Goal: Task Accomplishment & Management: Manage account settings

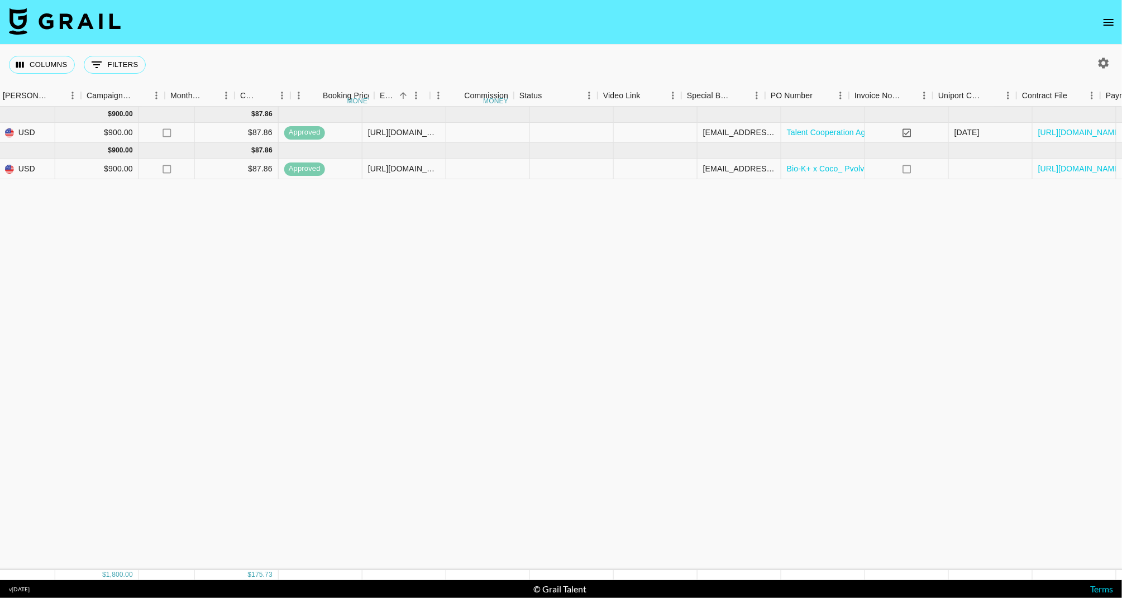
scroll to position [0, 732]
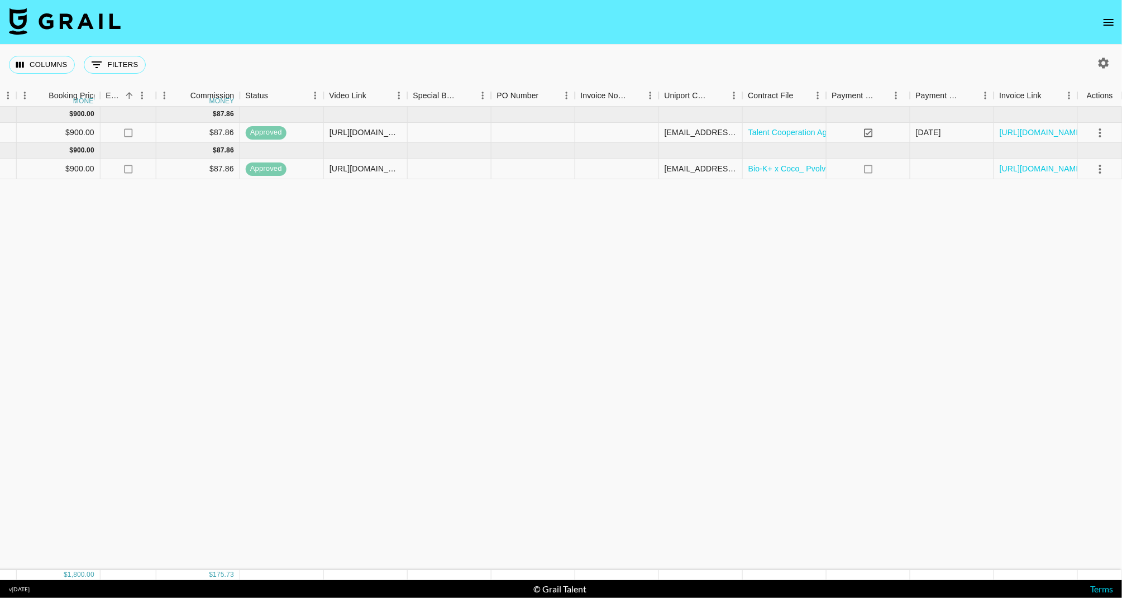
click at [70, 26] on img at bounding box center [65, 21] width 112 height 27
click at [1111, 12] on button "open drawer" at bounding box center [1109, 22] width 22 height 22
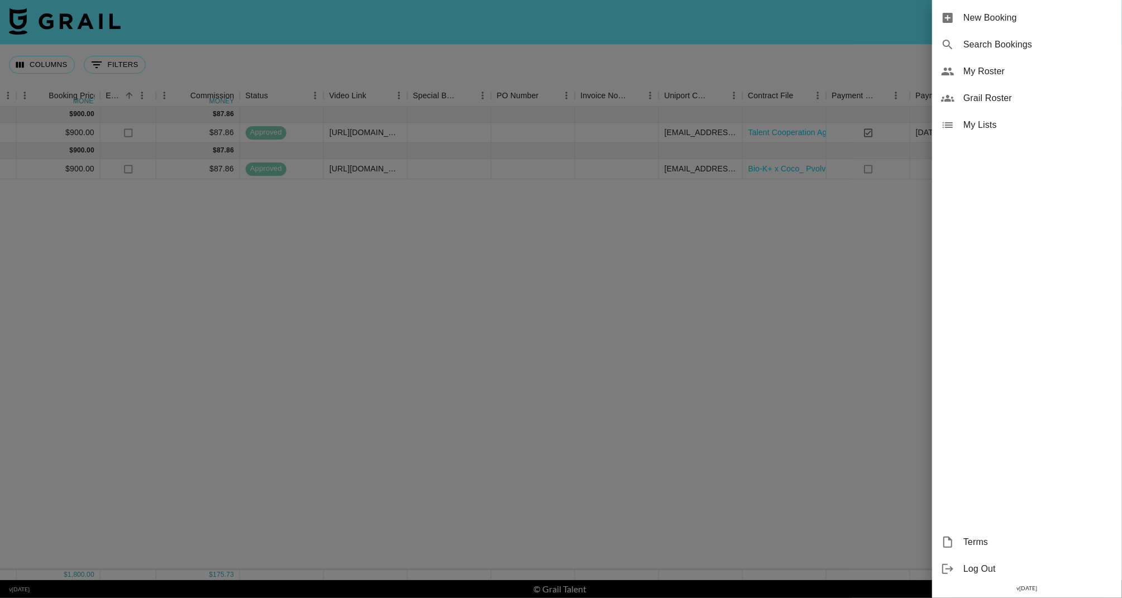
click at [991, 74] on span "My Roster" at bounding box center [1039, 71] width 150 height 13
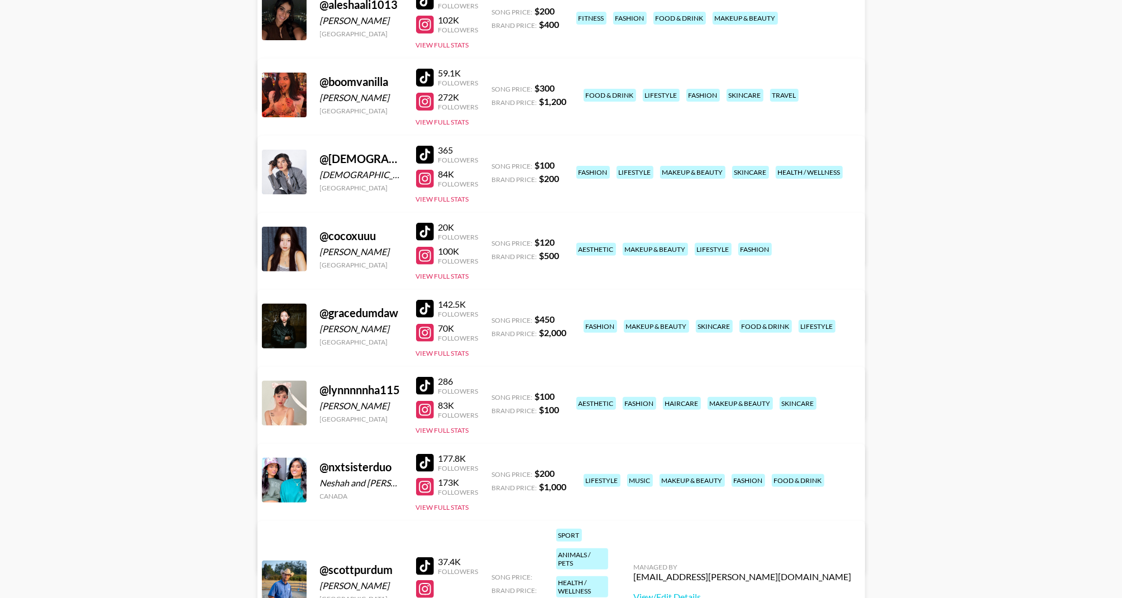
scroll to position [197, 0]
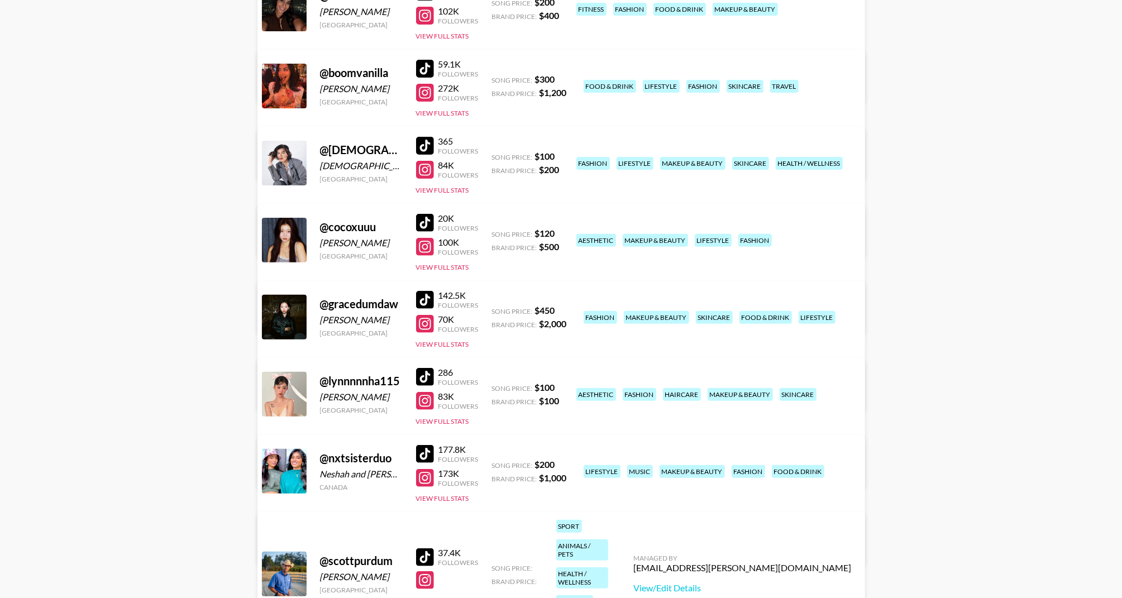
click at [496, 387] on link "View/Edit Details" at bounding box center [387, 392] width 218 height 11
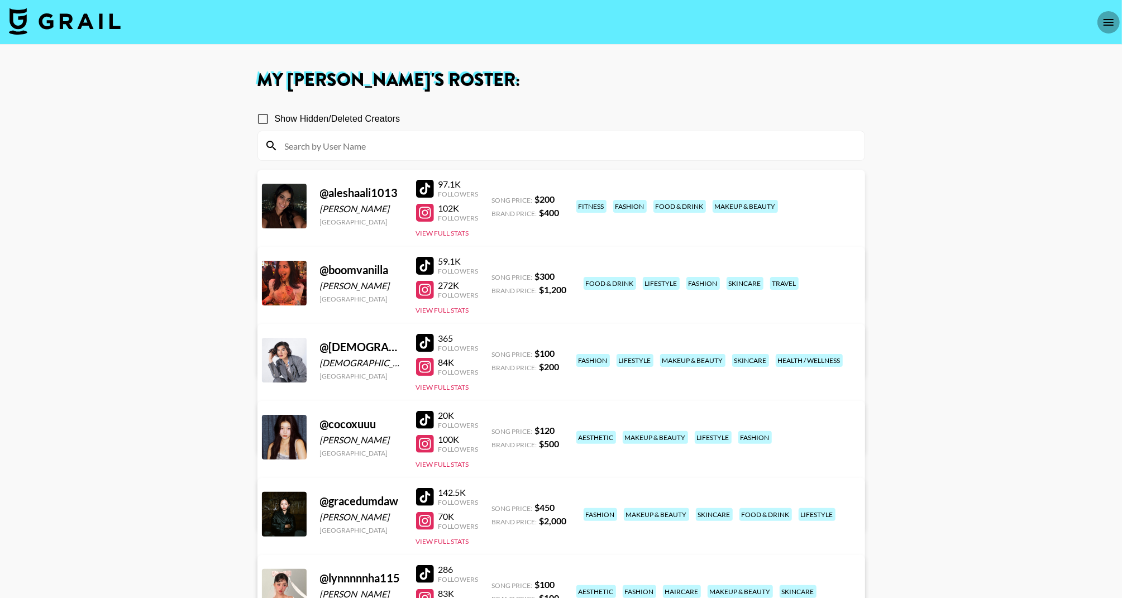
click at [1109, 22] on icon "open drawer" at bounding box center [1108, 22] width 13 height 13
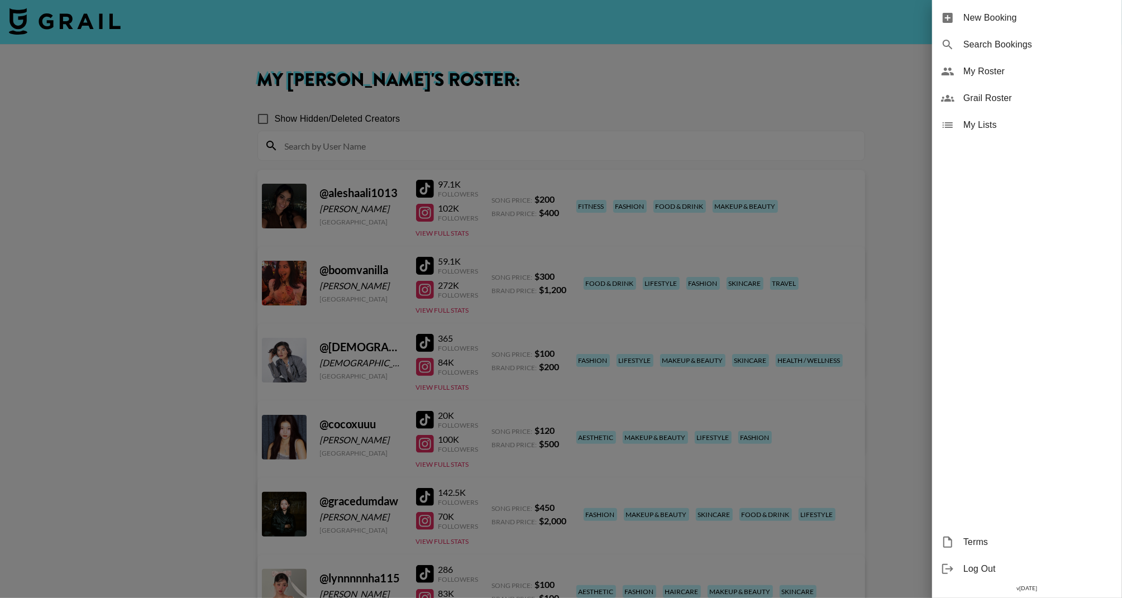
click at [1027, 72] on span "My Roster" at bounding box center [1039, 71] width 150 height 13
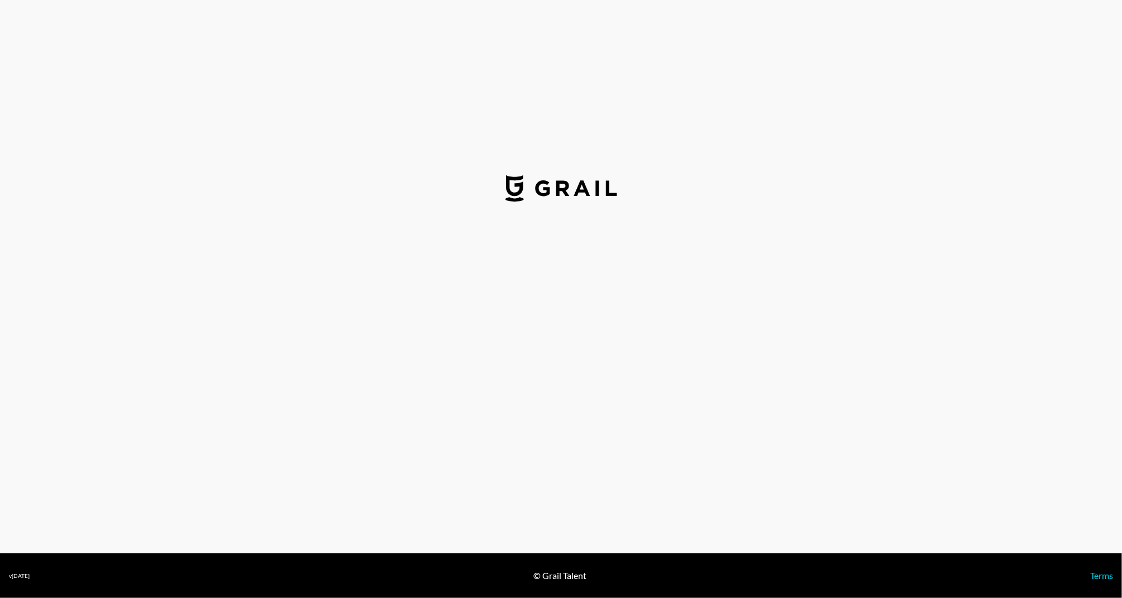
select select "USD"
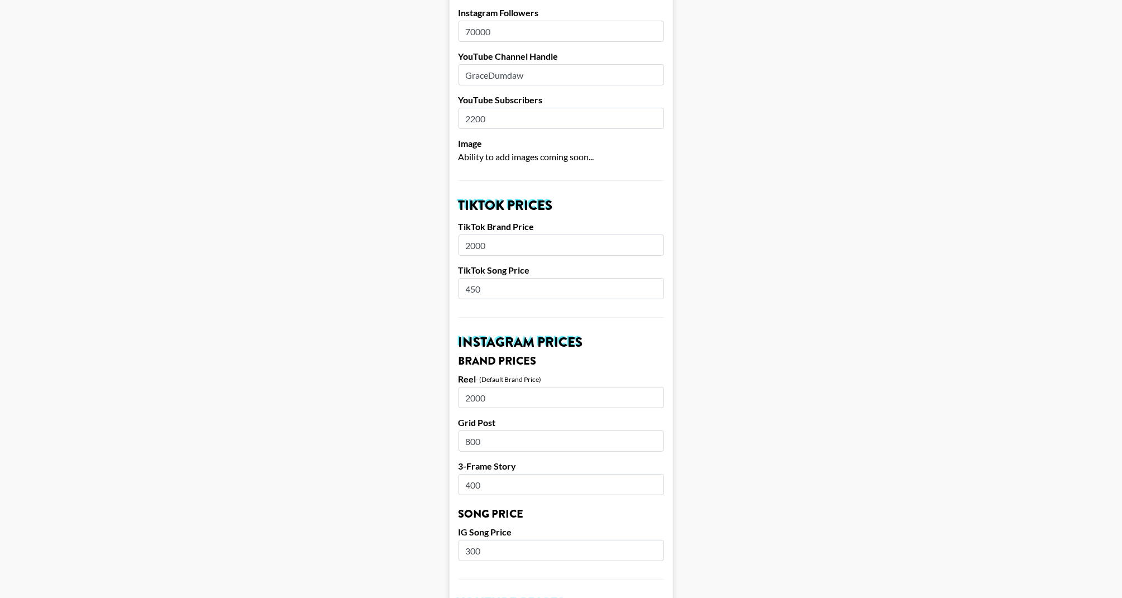
scroll to position [916, 0]
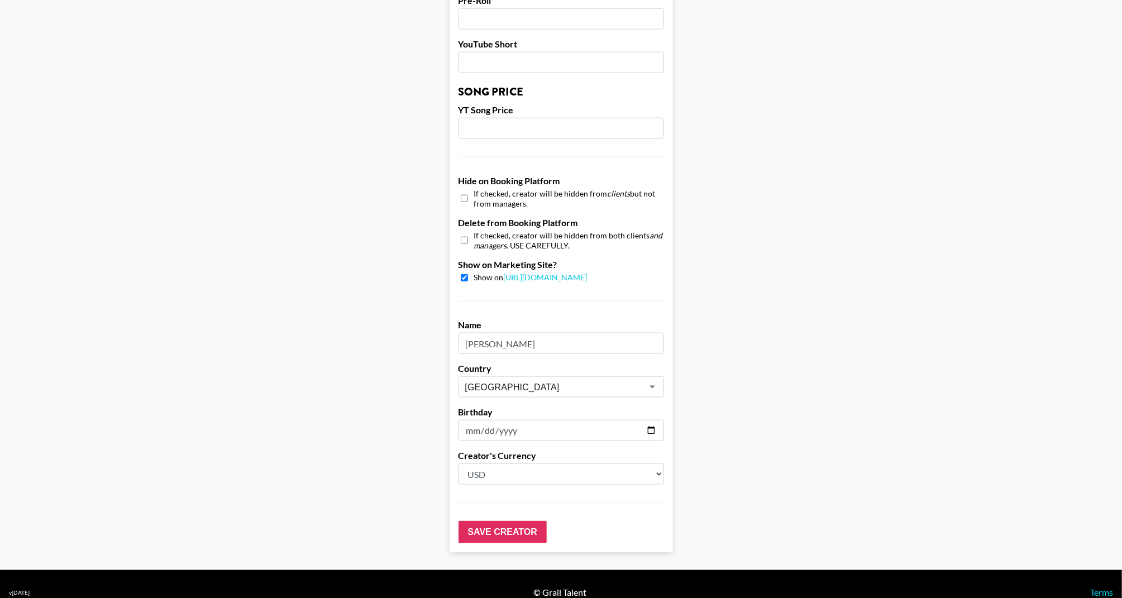
click at [460, 231] on div "If checked, creator will be hidden from both clients and managers . USE CAREFUL…" at bounding box center [562, 241] width 206 height 20
click at [461, 232] on input "checkbox" at bounding box center [464, 240] width 7 height 16
checkbox input "true"
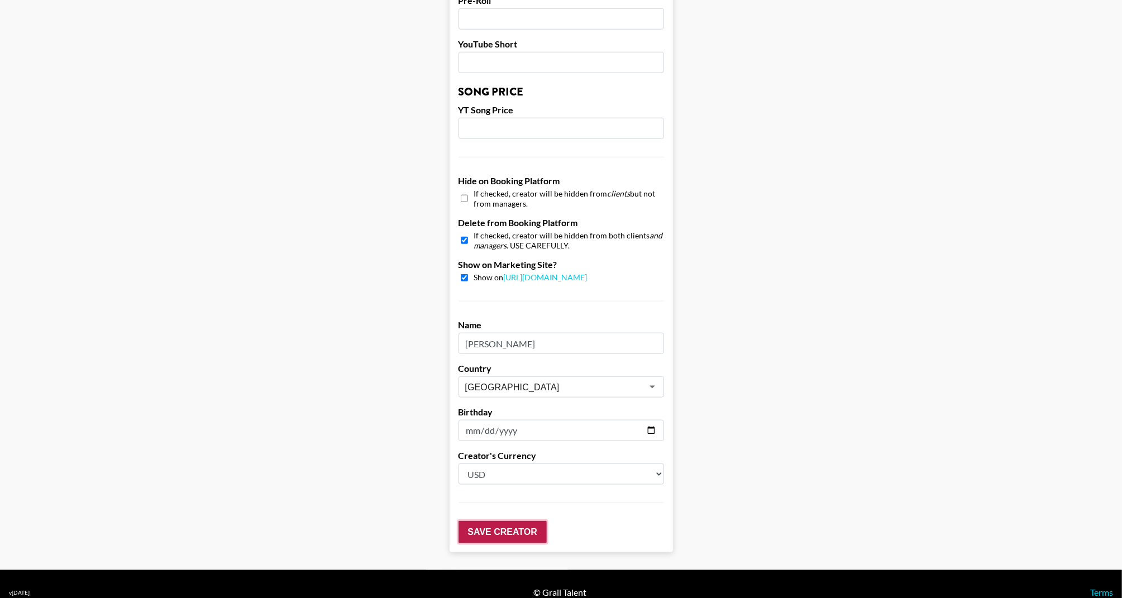
click at [496, 521] on input "Save Creator" at bounding box center [503, 532] width 88 height 22
click at [535, 521] on input "Save Creator" at bounding box center [503, 532] width 88 height 22
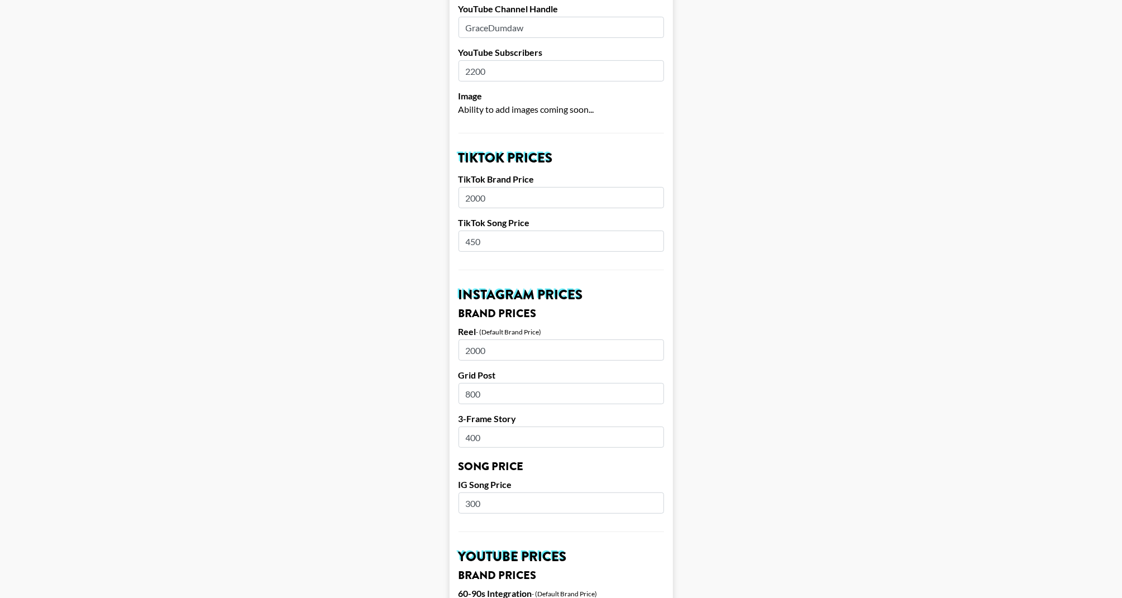
scroll to position [0, 0]
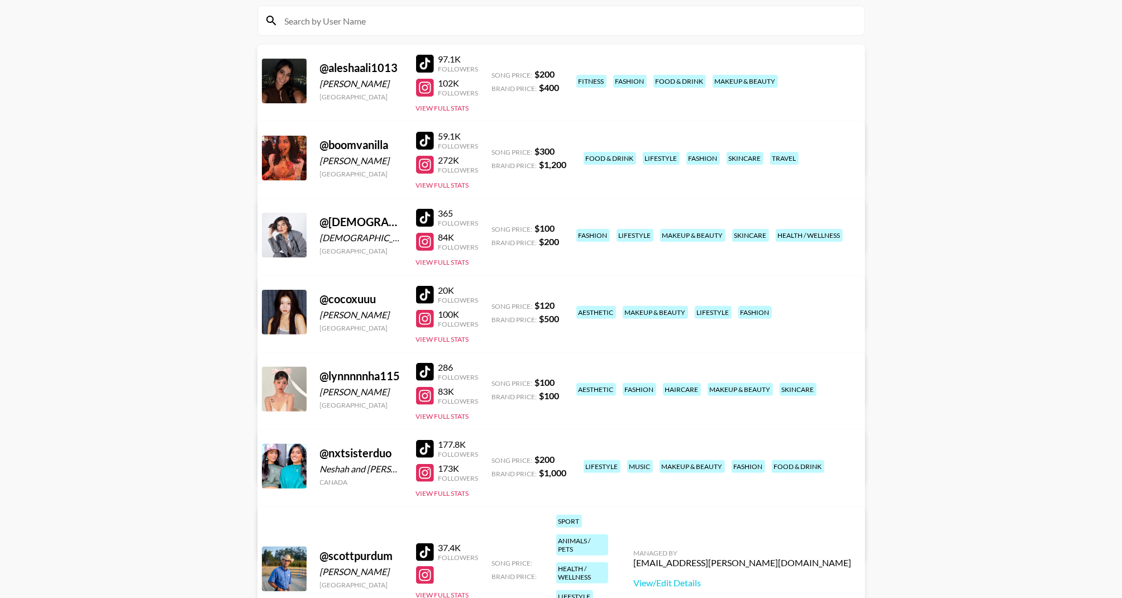
scroll to position [139, 0]
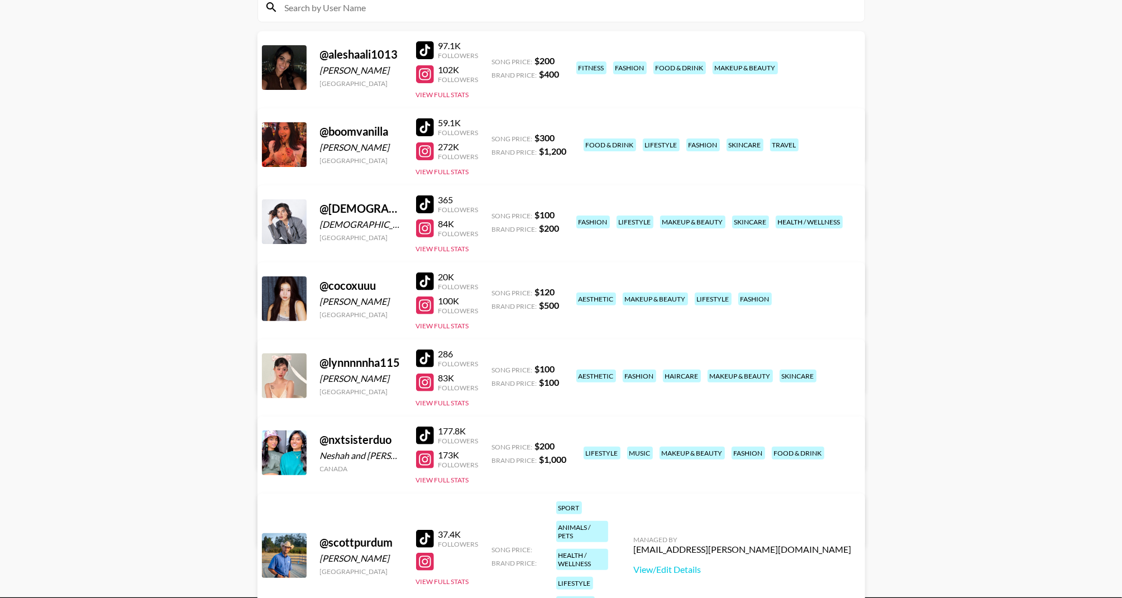
click at [372, 155] on div "@ boomvanilla Cornelia Dai United States" at bounding box center [361, 145] width 83 height 40
drag, startPoint x: 397, startPoint y: 133, endPoint x: 320, endPoint y: 130, distance: 77.1
click at [320, 130] on div "@ boomvanilla" at bounding box center [361, 132] width 83 height 14
copy div "@ boomvanilla"
click at [256, 222] on div "My Hoang 's Roster: Show Hidden/Deleted Creators @ aleshaali1013 Alesha Ali Uni…" at bounding box center [562, 252] width 626 height 638
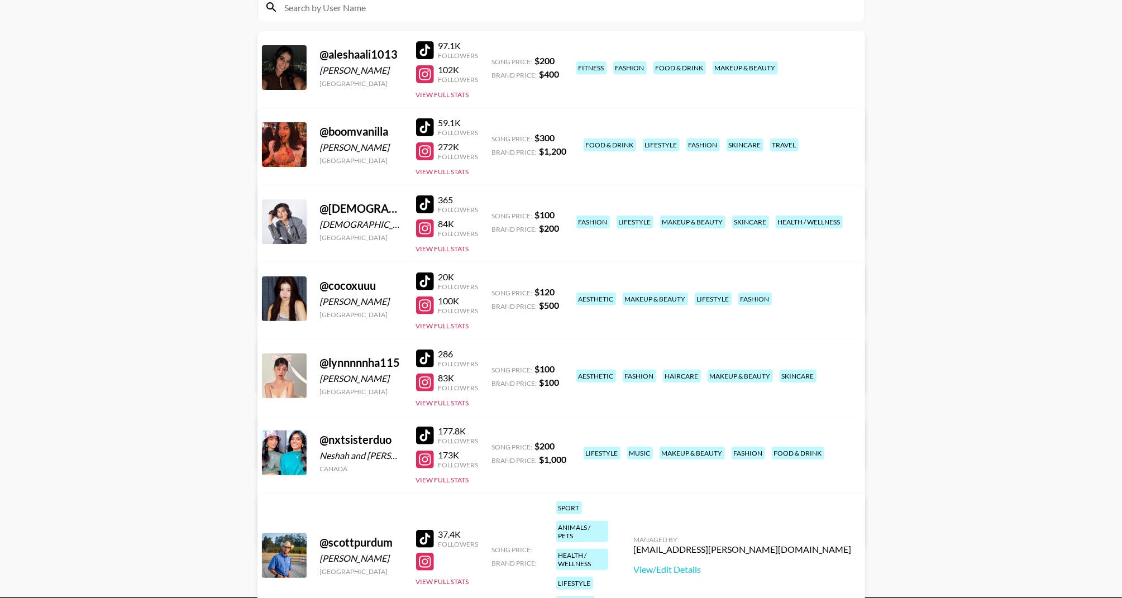
scroll to position [182, 0]
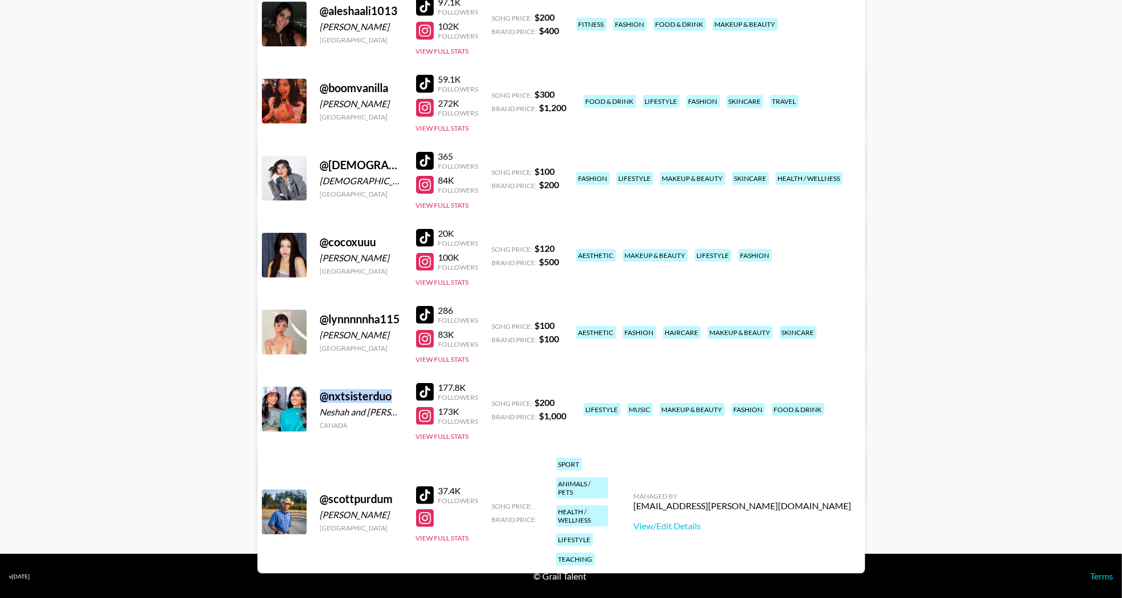
drag, startPoint x: 397, startPoint y: 396, endPoint x: 306, endPoint y: 397, distance: 91.1
click at [306, 397] on div "@ nxtsisterduo Neshah and Thusha Mathikcantan Canada 177.8K Followers 173K Foll…" at bounding box center [562, 438] width 608 height 130
copy div "@ nxtsisterduo"
drag, startPoint x: 407, startPoint y: 315, endPoint x: 320, endPoint y: 314, distance: 87.7
click at [320, 314] on div "@ lynnnnnha115 Lynn Han United States 286 Followers 83K Followers View Full Sta…" at bounding box center [562, 361] width 608 height 130
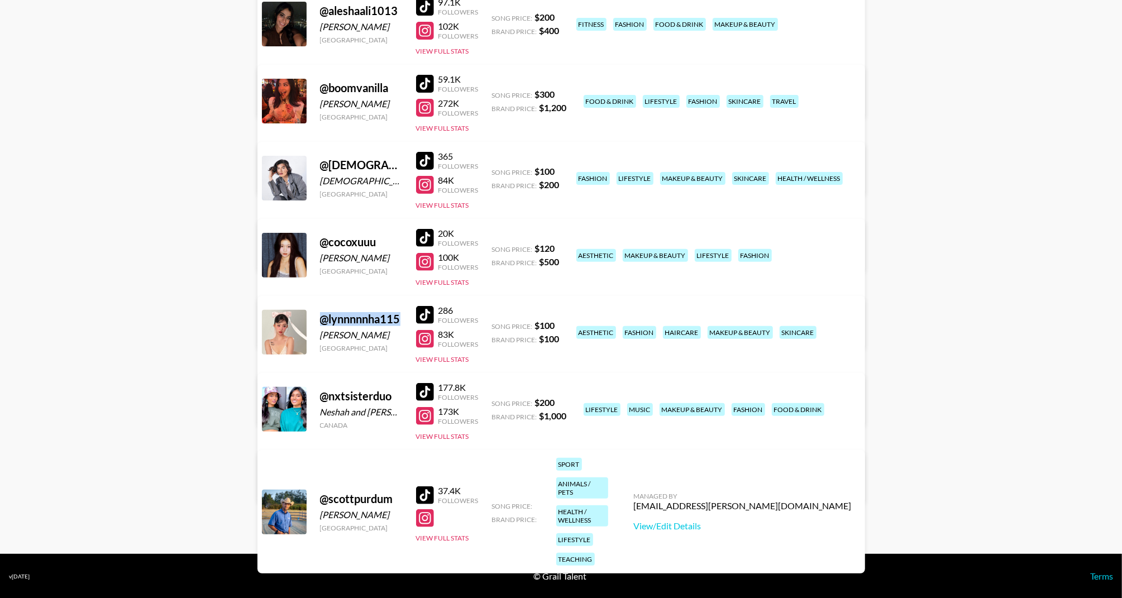
copy div "@ lynnnnnha115"
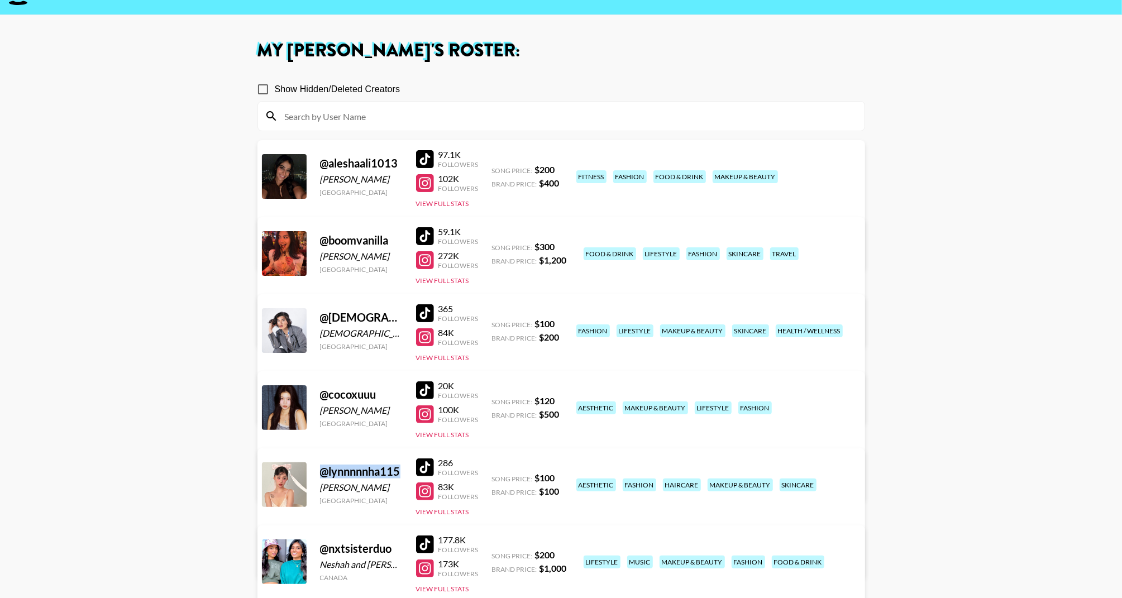
scroll to position [27, 0]
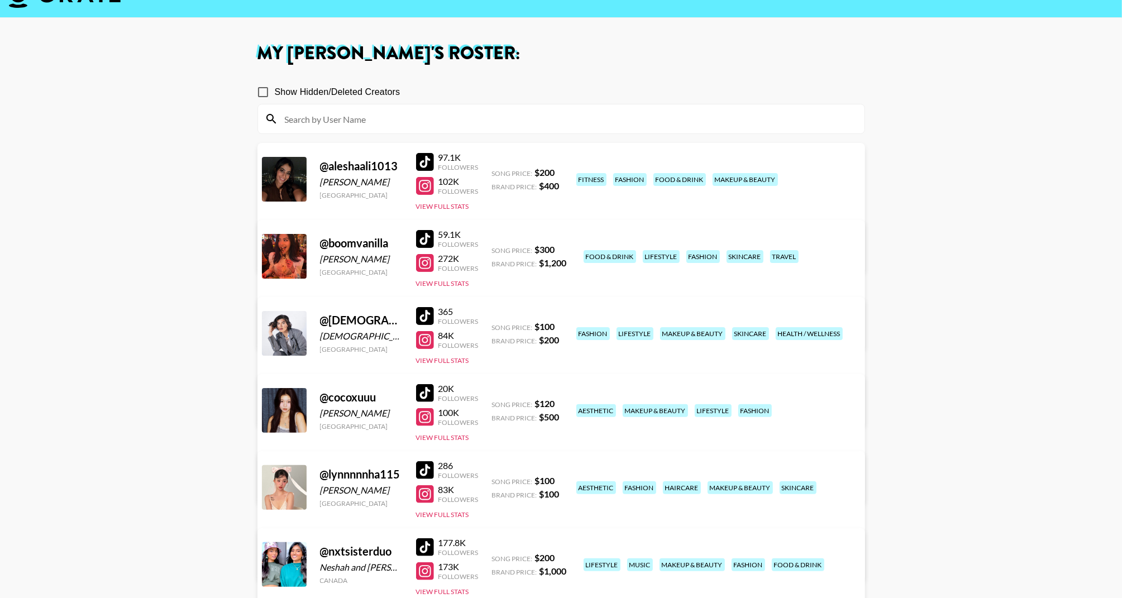
click at [396, 244] on div "@ boomvanilla" at bounding box center [361, 243] width 83 height 14
drag, startPoint x: 396, startPoint y: 234, endPoint x: 401, endPoint y: 242, distance: 9.5
click at [401, 242] on div "@ boomvanilla Cornelia Dai United States 59.1K Followers 272K Followers View Fu…" at bounding box center [562, 285] width 608 height 130
copy div "@ boomvanilla"
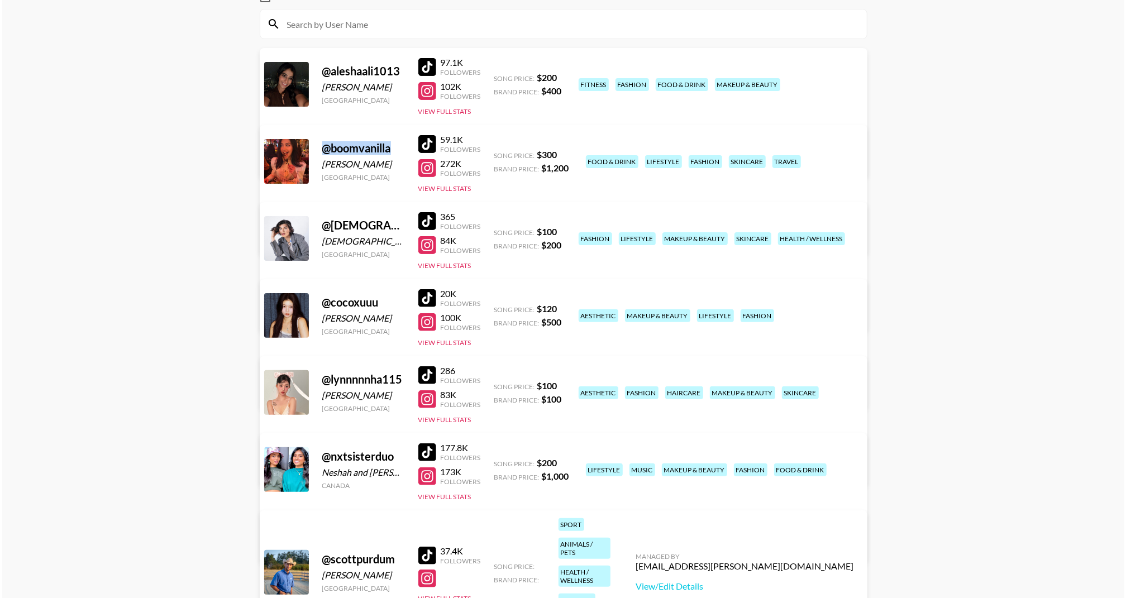
scroll to position [166, 0]
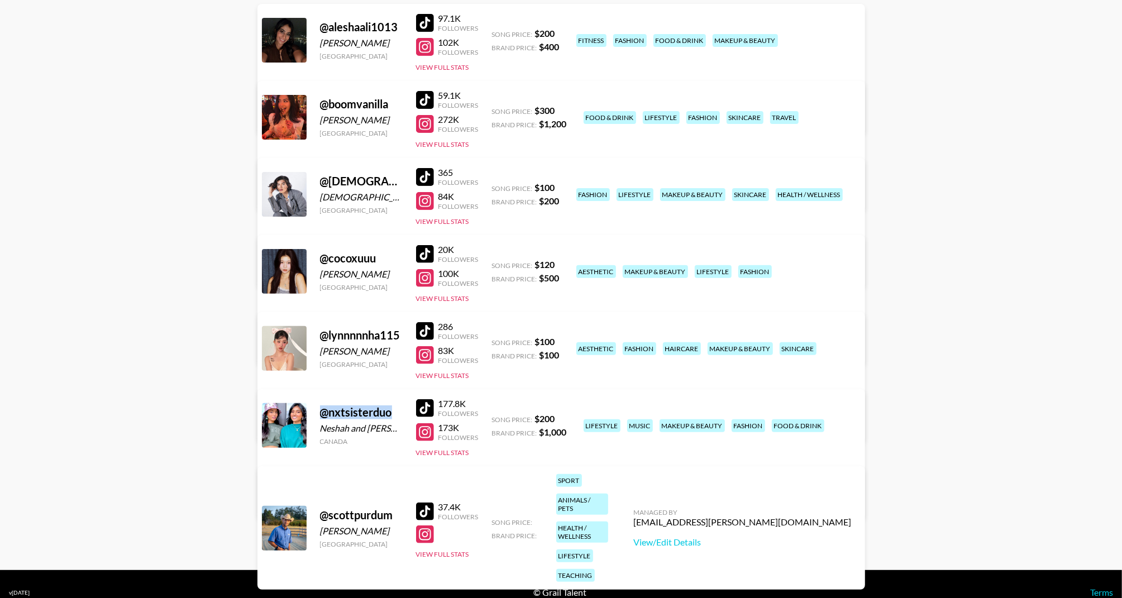
drag, startPoint x: 399, startPoint y: 411, endPoint x: 320, endPoint y: 407, distance: 79.5
click at [320, 407] on div "@ nxtsisterduo" at bounding box center [361, 413] width 83 height 14
copy div "@ nxtsisterduo"
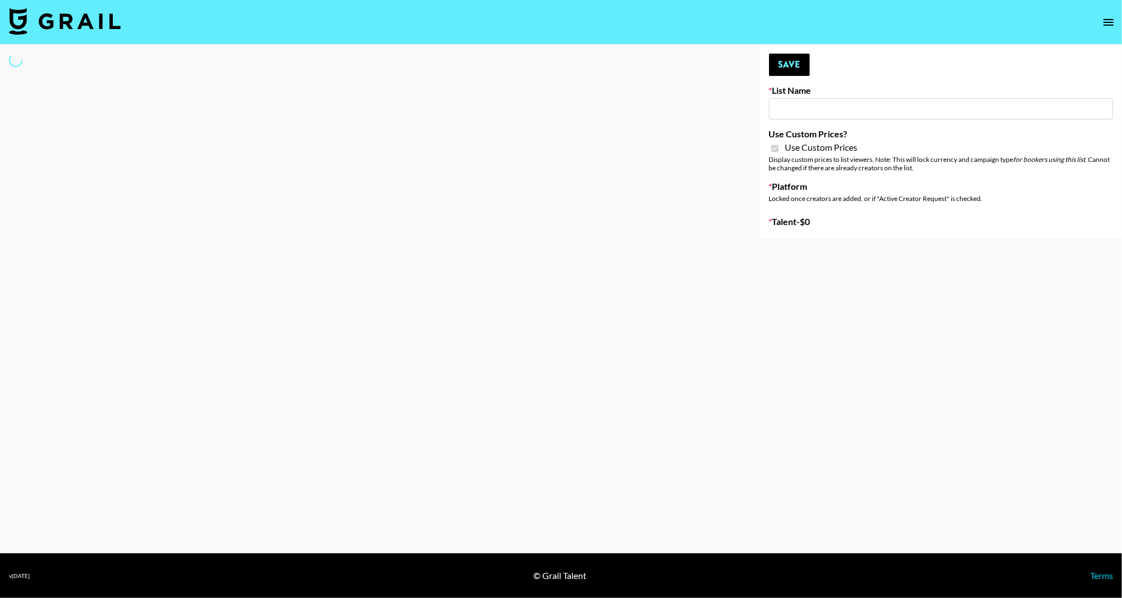
type input "Primal Harvest NEW ([DATE])"
checkbox input "true"
select select "Brand"
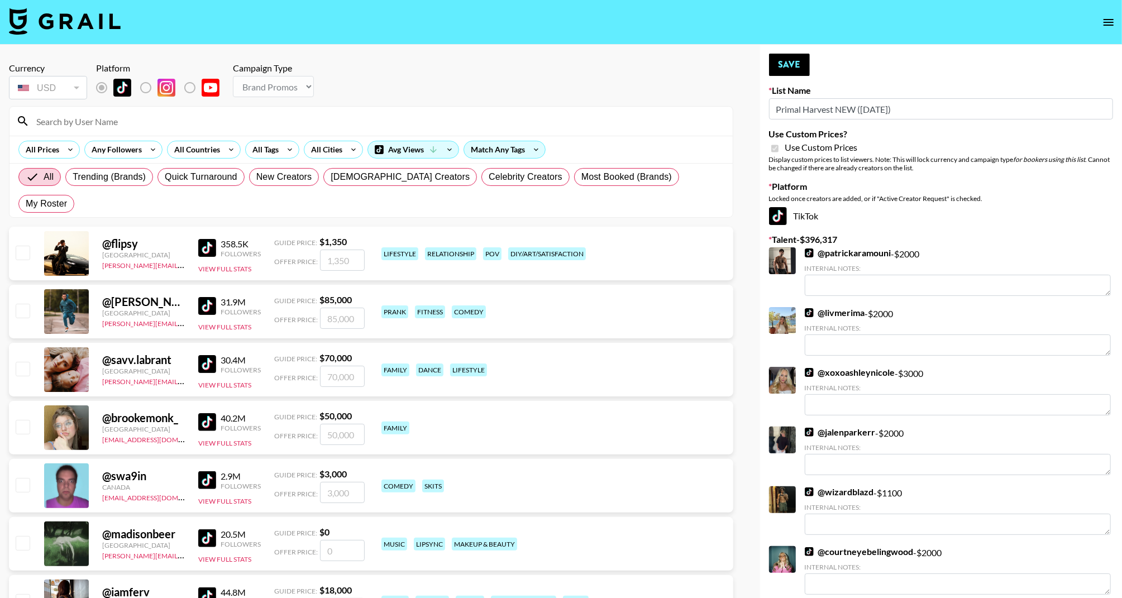
click at [236, 123] on input at bounding box center [378, 121] width 697 height 18
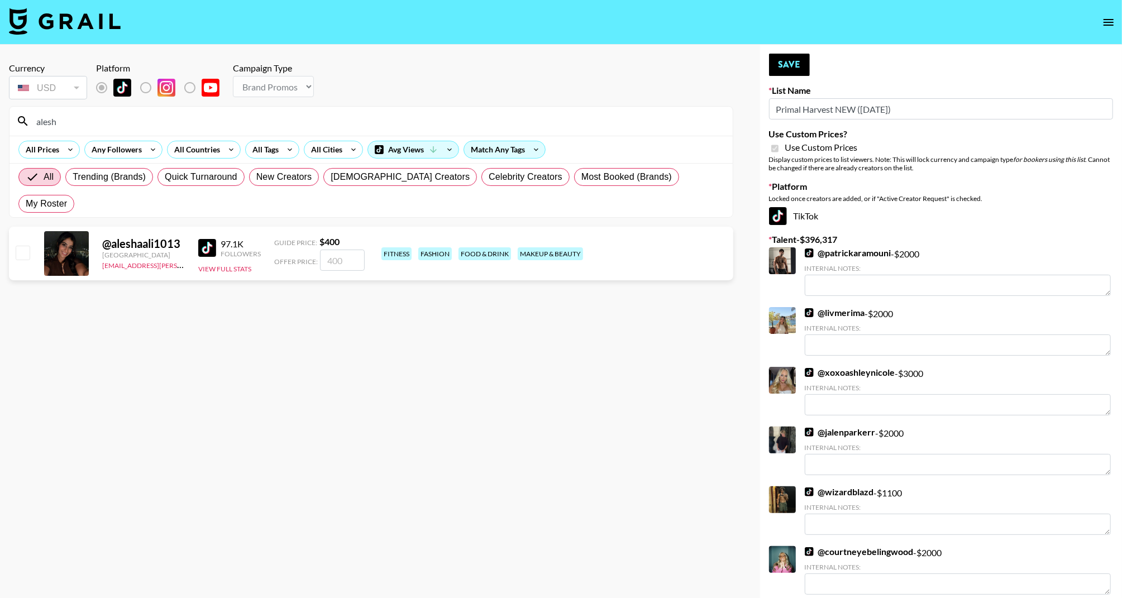
type input "alesh"
click at [15, 244] on div at bounding box center [21, 253] width 17 height 19
click at [18, 246] on input "checkbox" at bounding box center [22, 252] width 13 height 13
checkbox input "true"
type input "400"
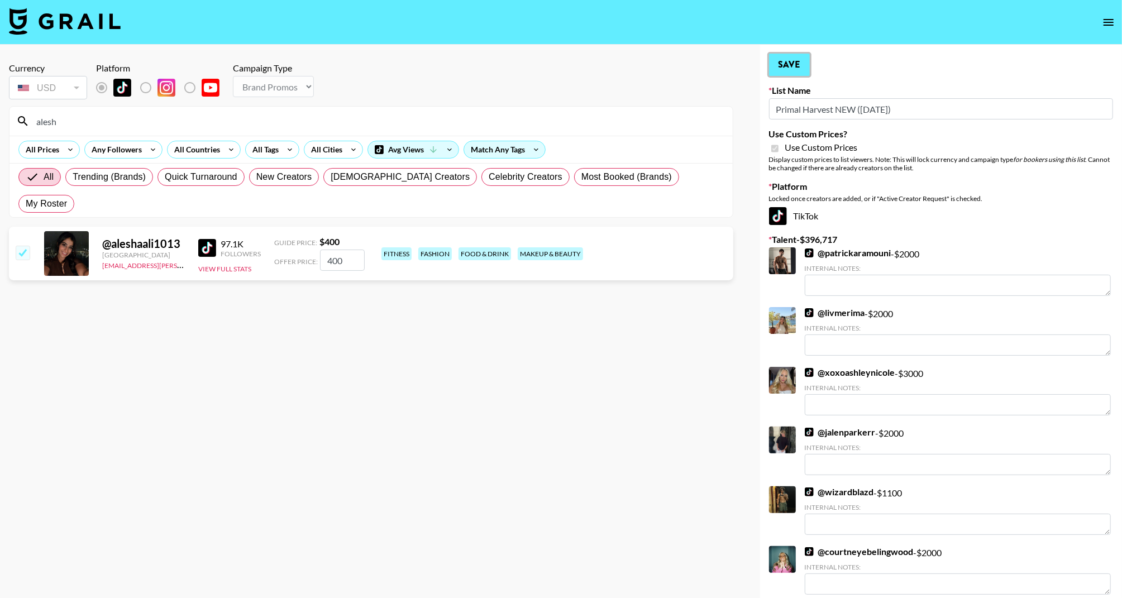
click at [791, 72] on button "Save" at bounding box center [789, 65] width 41 height 22
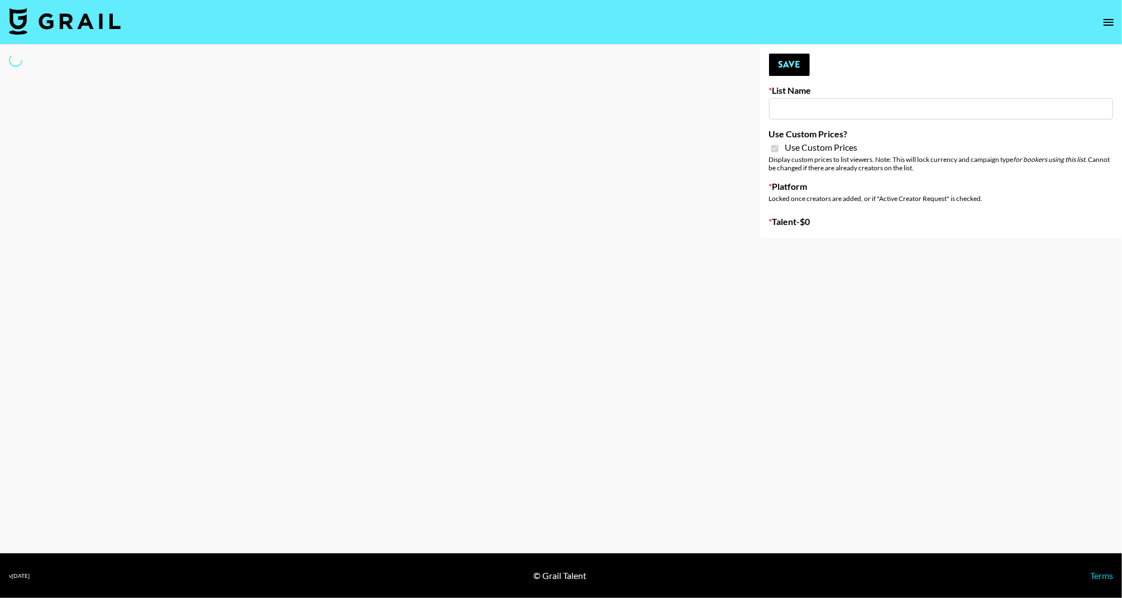
select select "Brand"
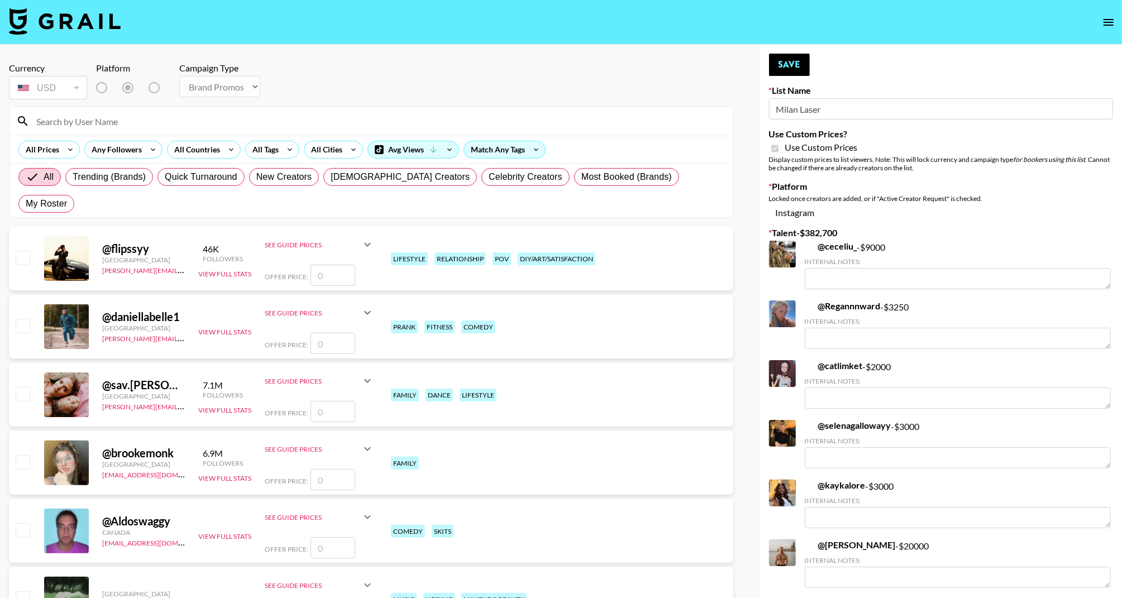
type input "Milan Laser"
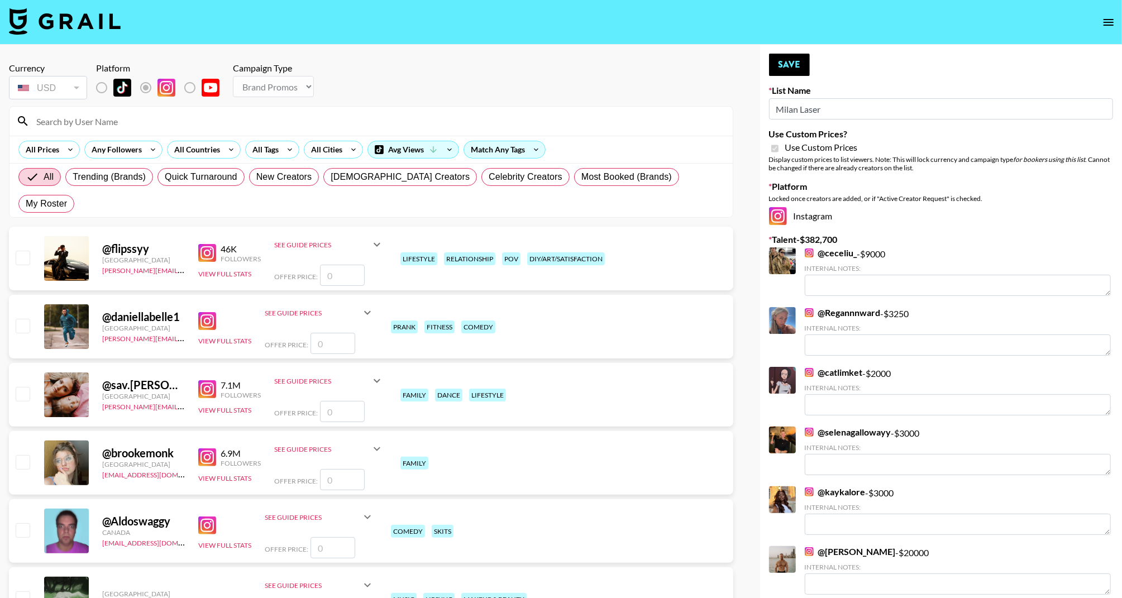
checkbox input "true"
click at [67, 197] on span "My Roster" at bounding box center [46, 203] width 41 height 13
click at [26, 204] on input "My Roster" at bounding box center [26, 204] width 0 height 0
radio input "true"
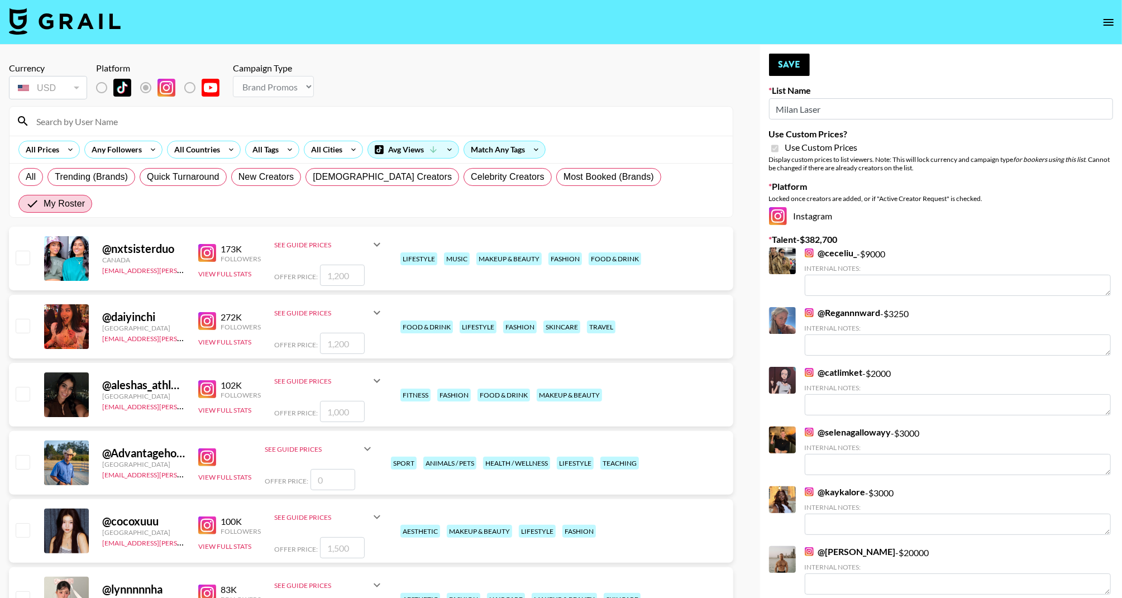
click at [34, 238] on div "@ nxtsisterduo Canada my.hoang@grail-talent.com 173K Followers View Full Stats …" at bounding box center [371, 259] width 725 height 64
click at [29, 251] on input "checkbox" at bounding box center [22, 257] width 13 height 13
checkbox input "true"
type input "1200"
click at [23, 251] on input "checkbox" at bounding box center [22, 257] width 13 height 13
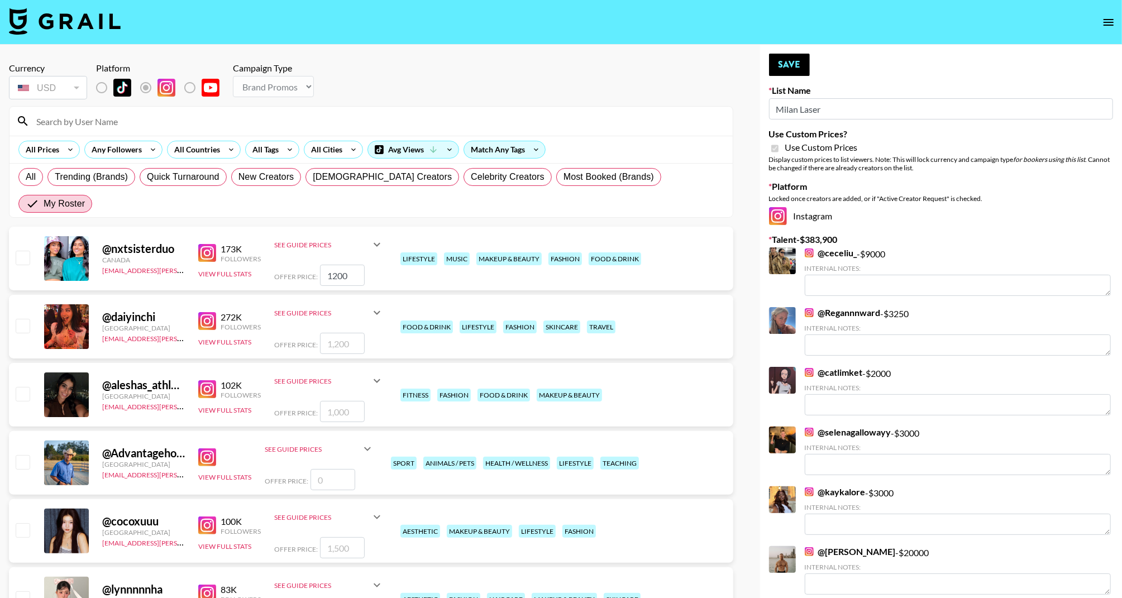
checkbox input "false"
click at [23, 319] on input "checkbox" at bounding box center [22, 325] width 13 height 13
checkbox input "true"
type input "1200"
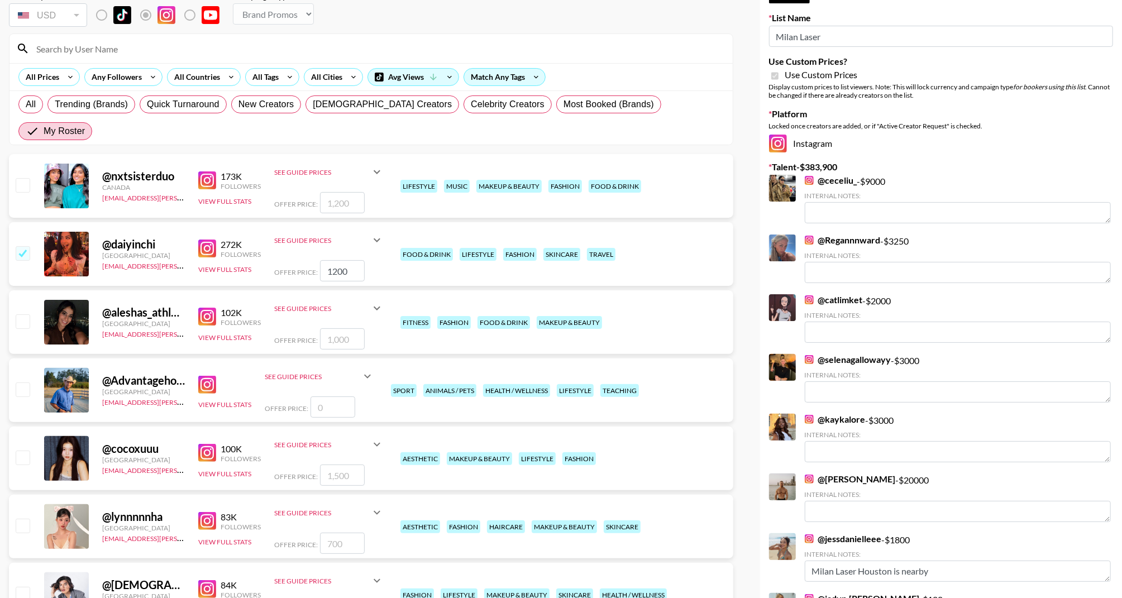
scroll to position [72, 0]
click at [25, 315] on input "checkbox" at bounding box center [22, 321] width 13 height 13
checkbox input "true"
type input "1000"
click at [27, 427] on div "@ cocoxuuu United States my.hoang@grail-talent.com 100K Followers View Full Sta…" at bounding box center [371, 459] width 725 height 64
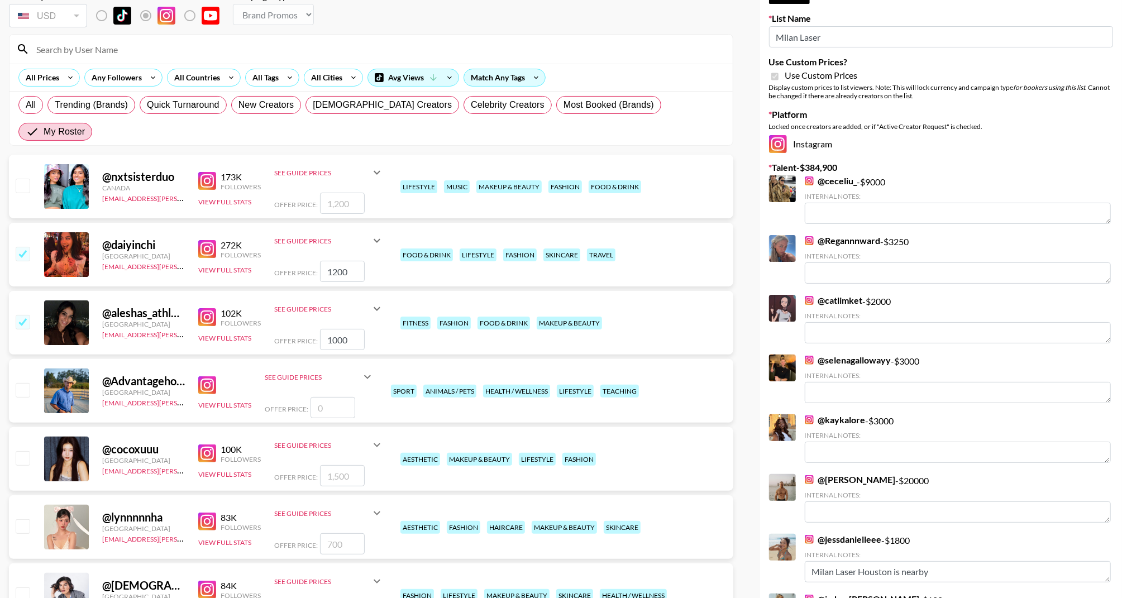
click at [27, 451] on input "checkbox" at bounding box center [22, 457] width 13 height 13
checkbox input "true"
type input "1500"
click at [27, 451] on input "checkbox" at bounding box center [22, 457] width 13 height 13
checkbox input "false"
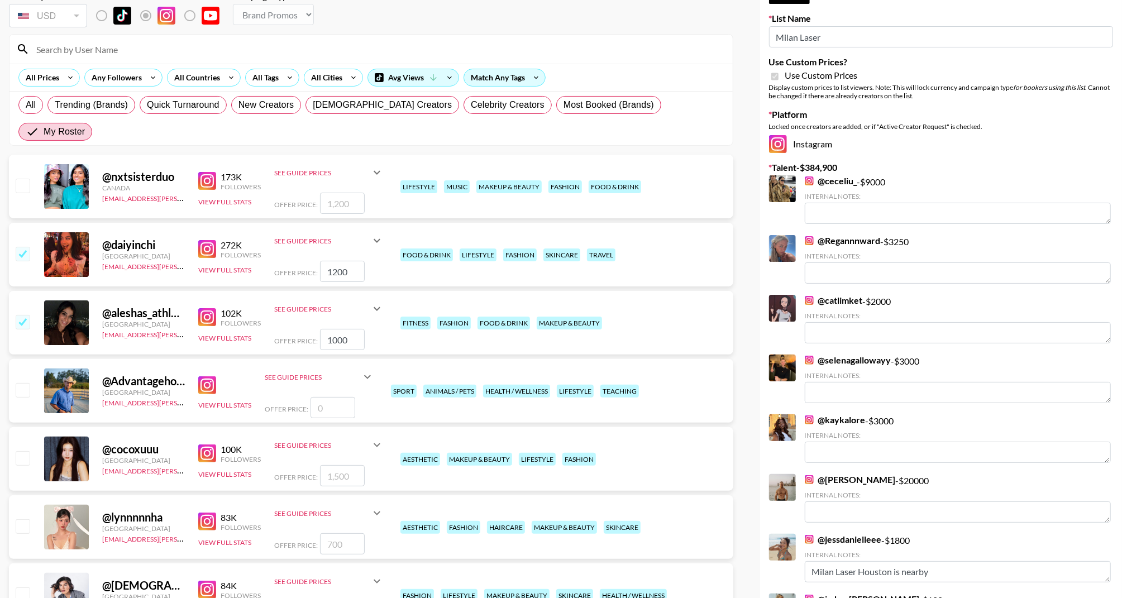
click at [29, 520] on input "checkbox" at bounding box center [22, 526] width 13 height 13
checkbox input "true"
type input "700"
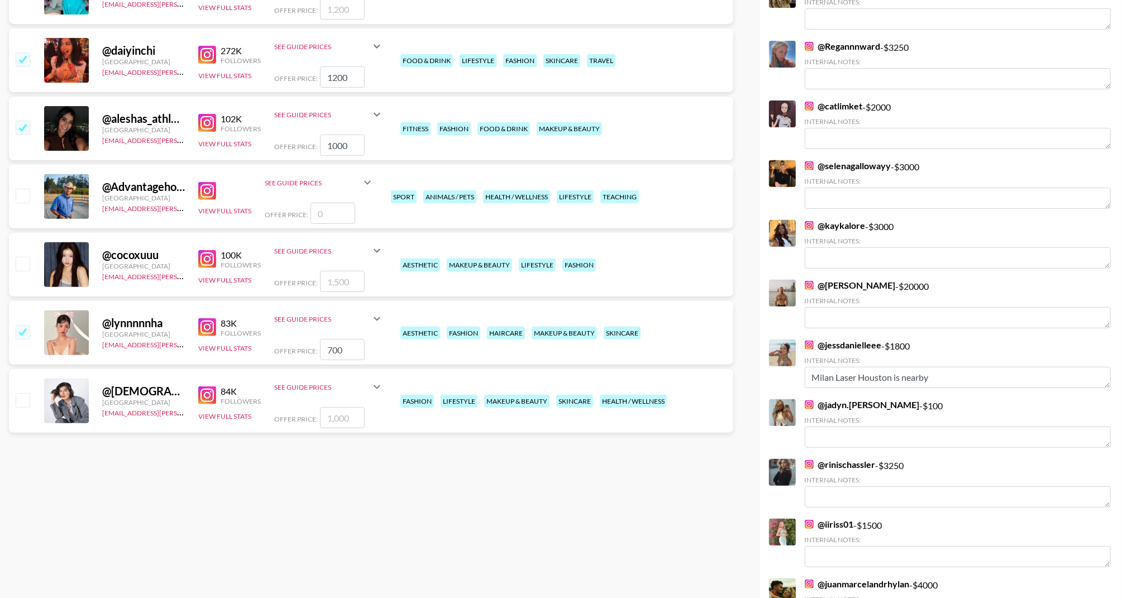
scroll to position [273, 0]
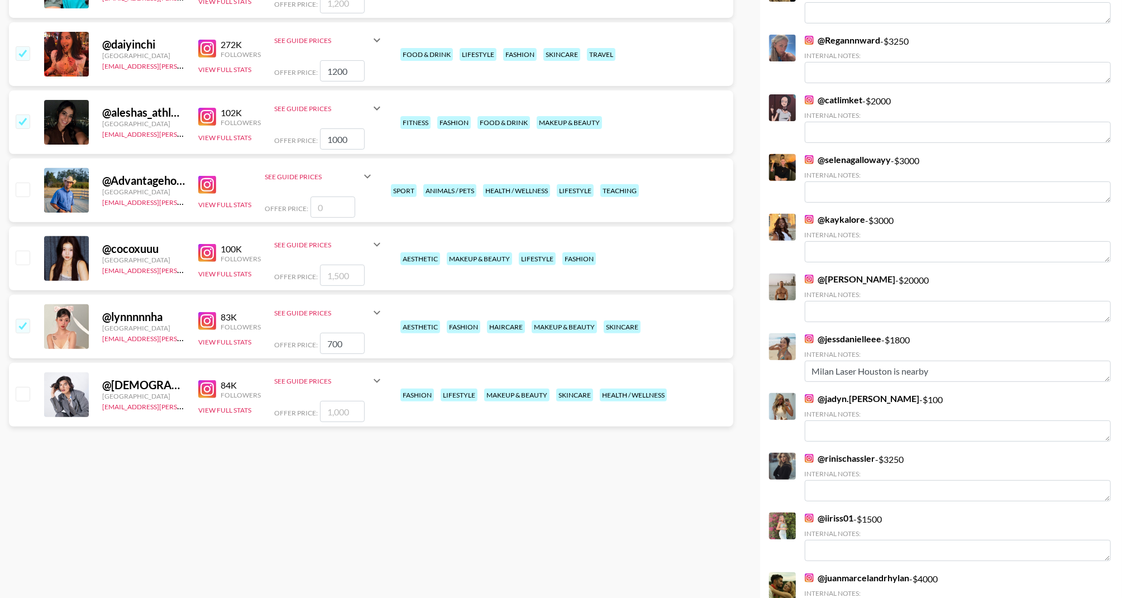
click at [29, 387] on input "checkbox" at bounding box center [22, 393] width 13 height 13
checkbox input "true"
type input "1000"
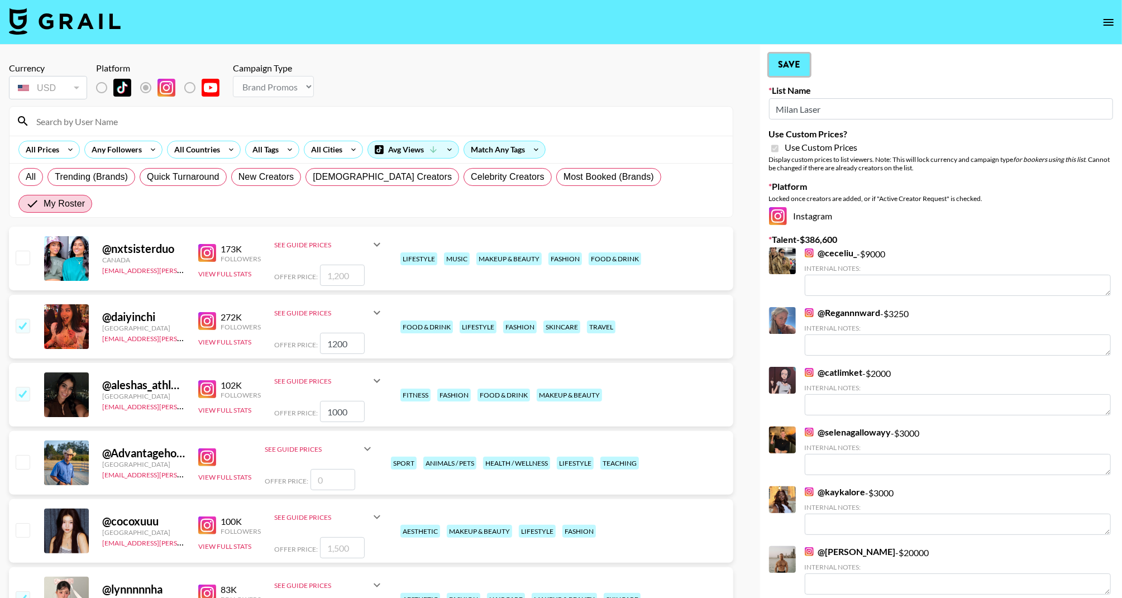
click at [783, 64] on button "Save" at bounding box center [789, 65] width 41 height 22
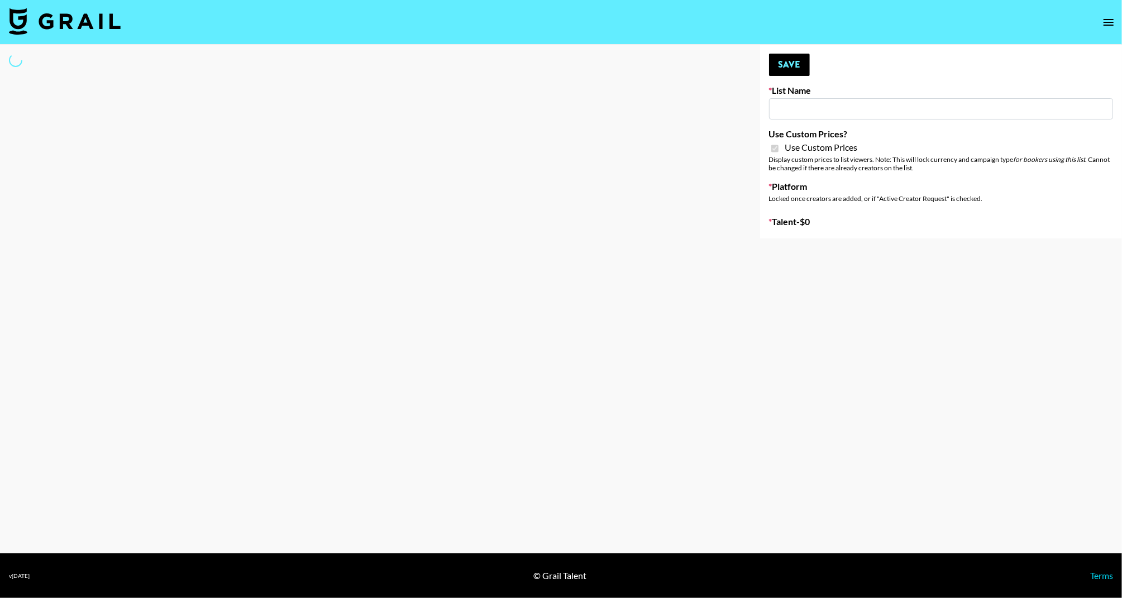
type input "[PERSON_NAME] ([DATE])"
checkbox input "true"
select select "Brand"
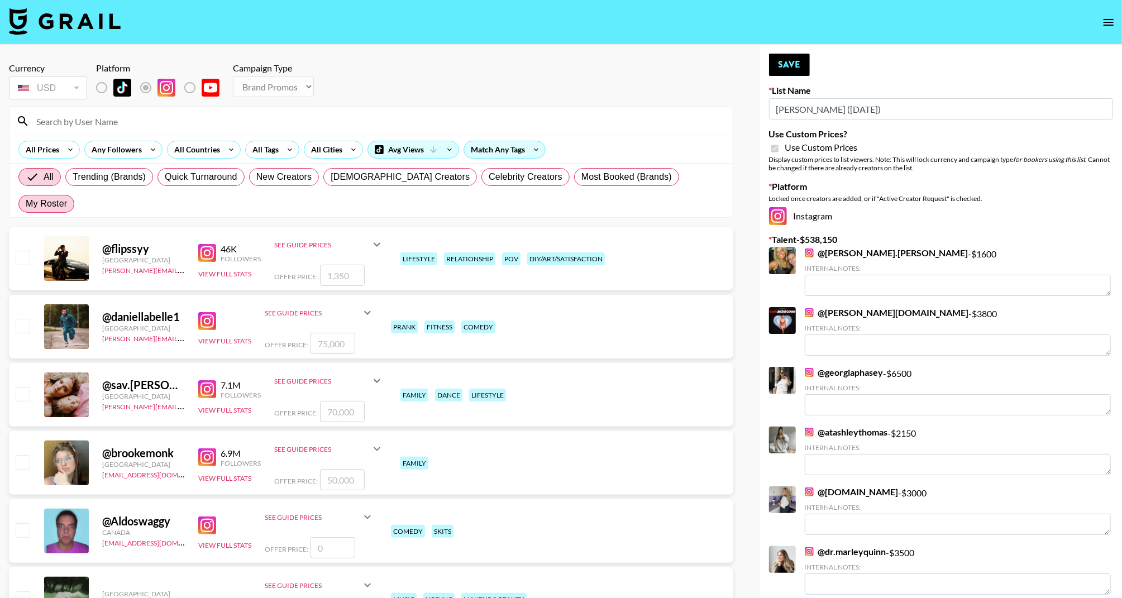
click at [67, 197] on span "My Roster" at bounding box center [46, 203] width 41 height 13
click at [26, 204] on input "My Roster" at bounding box center [26, 204] width 0 height 0
radio input "true"
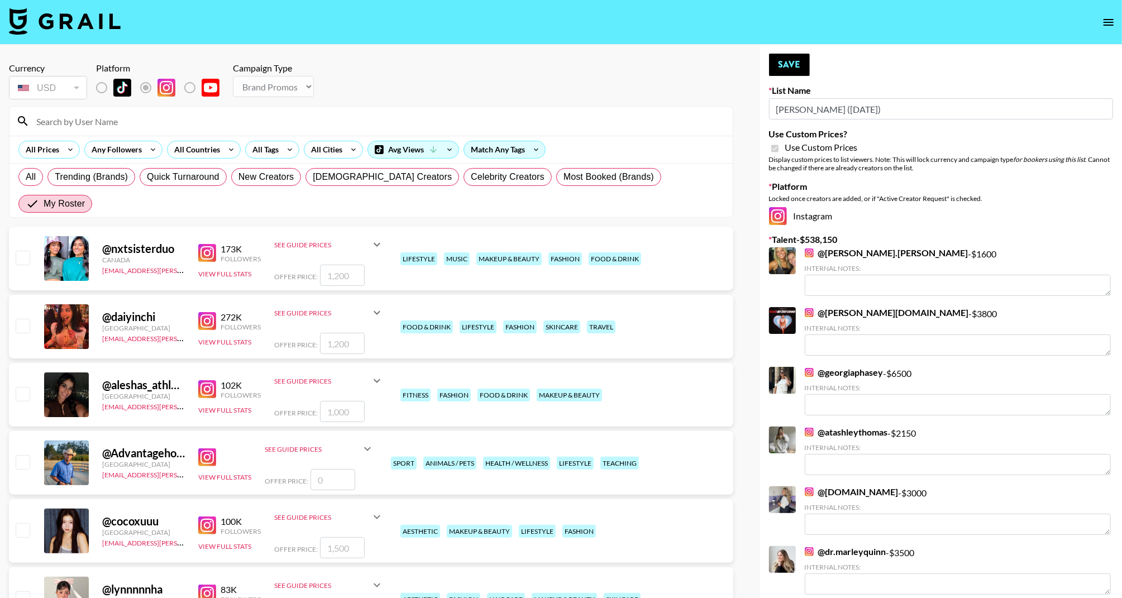
click at [30, 385] on div at bounding box center [21, 394] width 17 height 19
click at [29, 387] on input "checkbox" at bounding box center [22, 393] width 13 height 13
checkbox input "true"
type input "1000"
click at [22, 387] on input "checkbox" at bounding box center [22, 393] width 13 height 13
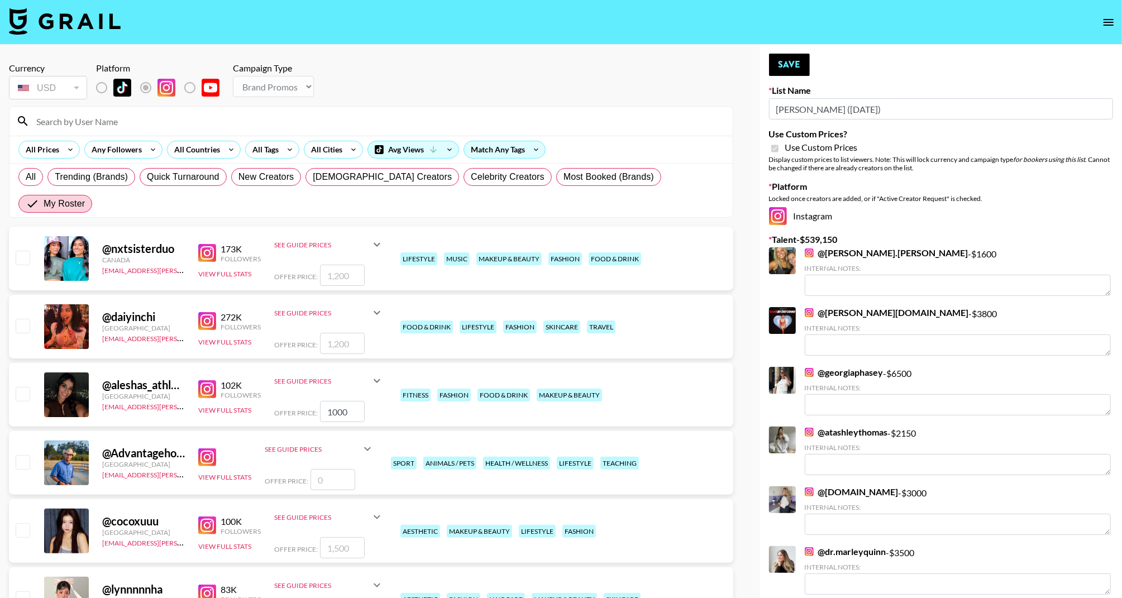
checkbox input "false"
click at [22, 387] on input "checkbox" at bounding box center [22, 393] width 13 height 13
checkbox input "true"
type input "1000"
click at [779, 61] on button "Save" at bounding box center [789, 65] width 41 height 22
